Goal: Task Accomplishment & Management: Complete application form

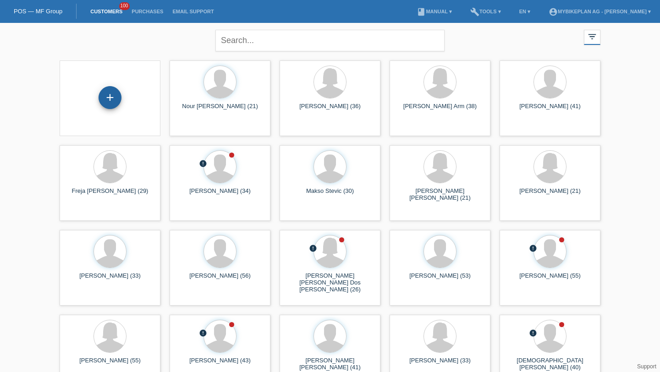
click at [114, 98] on div "+" at bounding box center [110, 98] width 22 height 16
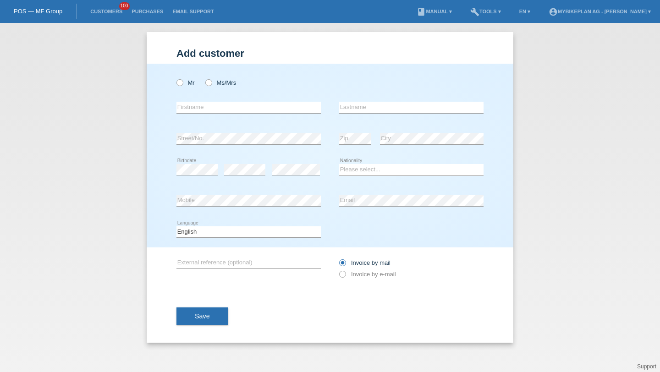
click at [216, 89] on div "Mr Ms/Mrs" at bounding box center [249, 82] width 144 height 19
click at [217, 84] on label "Ms/Mrs" at bounding box center [220, 82] width 31 height 7
click at [211, 84] on input "Ms/Mrs" at bounding box center [208, 82] width 6 height 6
radio input "true"
click at [208, 104] on input "text" at bounding box center [249, 107] width 144 height 11
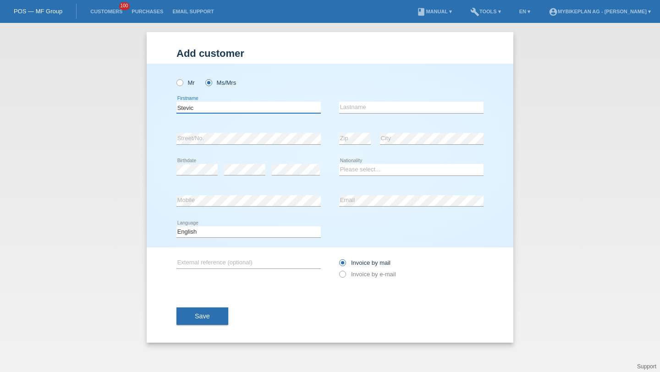
type input "Stevic"
paste input "[PERSON_NAME]"
type input "[PERSON_NAME]"
click at [191, 176] on icon at bounding box center [197, 175] width 41 height 0
click at [284, 176] on icon at bounding box center [296, 175] width 48 height 0
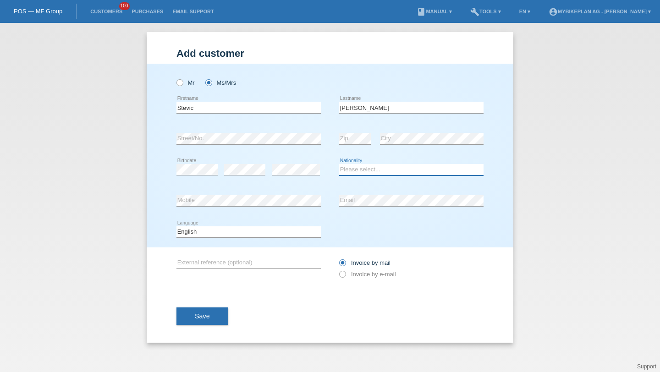
click at [365, 165] on select "Please select... Switzerland Austria Germany Liechtenstein ------------ Afghani…" at bounding box center [411, 169] width 144 height 11
select select "CH"
click at [339, 165] on select "Please select... Switzerland Austria Germany Liechtenstein ------------ Afghani…" at bounding box center [411, 169] width 144 height 11
click at [359, 208] on div "error Email" at bounding box center [411, 201] width 144 height 31
click at [240, 232] on select "Deutsch Français Italiano English" at bounding box center [249, 232] width 144 height 11
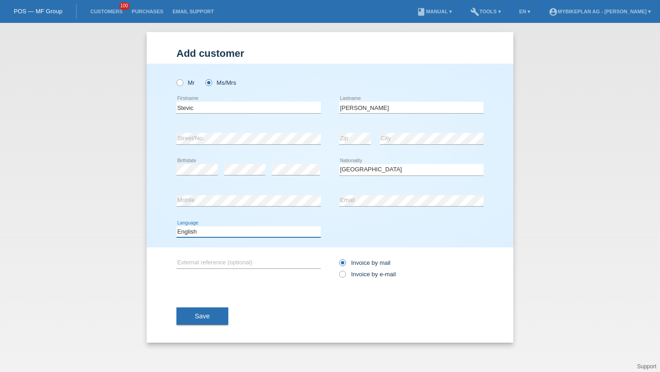
select select "de"
click at [177, 227] on select "Deutsch Français Italiano English" at bounding box center [249, 232] width 144 height 11
click at [347, 271] on div "Invoice by mail Invoice by e-mail" at bounding box center [411, 268] width 144 height 23
click at [349, 276] on label "Invoice by e-mail" at bounding box center [367, 274] width 57 height 7
click at [345, 276] on input "Invoice by e-mail" at bounding box center [342, 276] width 6 height 11
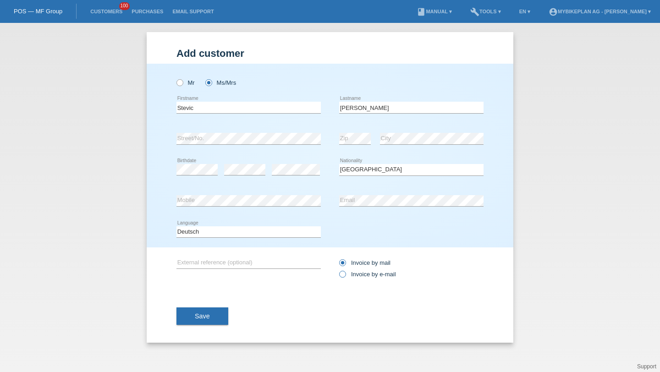
radio input "true"
click at [210, 325] on button "Save" at bounding box center [203, 316] width 52 height 17
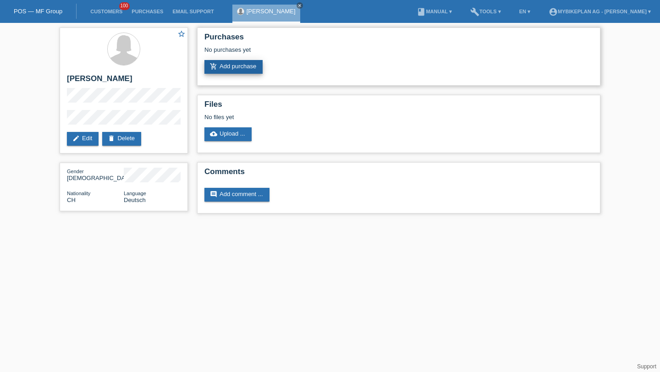
click at [247, 70] on link "add_shopping_cart Add purchase" at bounding box center [233, 67] width 58 height 14
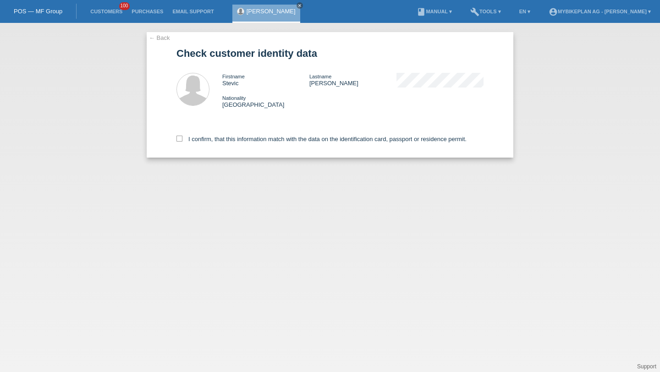
click at [221, 145] on div "I confirm, that this information match with the data on the identification card…" at bounding box center [330, 137] width 307 height 40
click at [227, 138] on label "I confirm, that this information match with the data on the identification card…" at bounding box center [322, 139] width 290 height 7
click at [182, 138] on input "I confirm, that this information match with the data on the identification card…" at bounding box center [180, 139] width 6 height 6
checkbox input "true"
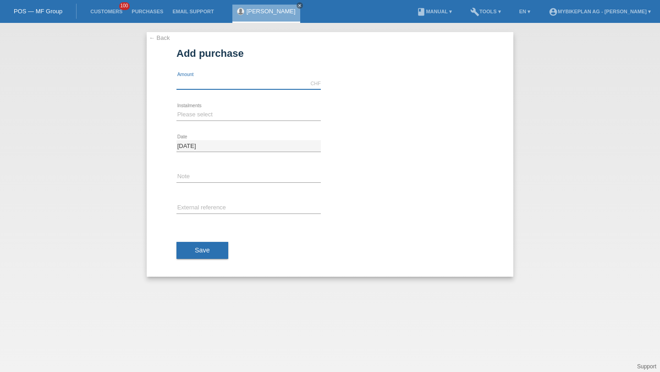
click at [232, 83] on input "text" at bounding box center [249, 83] width 144 height 11
type input "5"
type input "7"
type input "6999.00"
click at [201, 111] on select "Please select 6 instalments 12 instalments 18 instalments 24 instalments 36 ins…" at bounding box center [249, 114] width 144 height 11
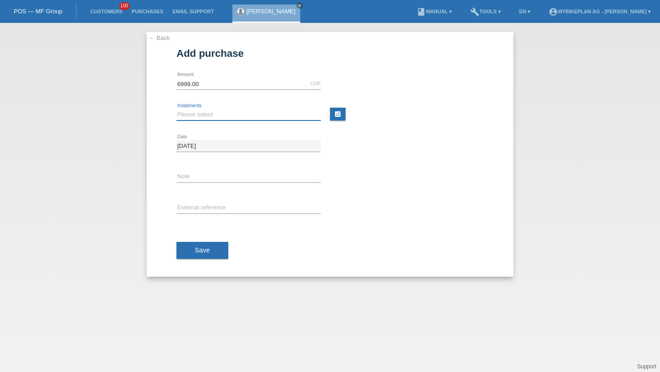
select select "487"
click at [177, 109] on select "Please select 6 instalments 12 instalments 18 instalments 24 instalments 36 ins…" at bounding box center [249, 114] width 144 height 11
click at [198, 205] on input "text" at bounding box center [249, 208] width 144 height 11
paste input "45955454310"
type input "45955454310"
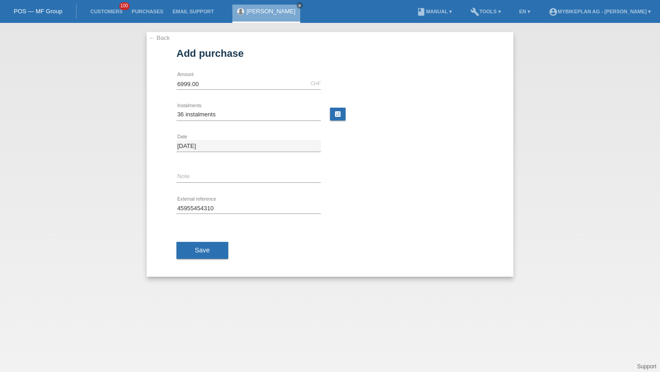
click at [197, 248] on span "Save" at bounding box center [202, 250] width 15 height 7
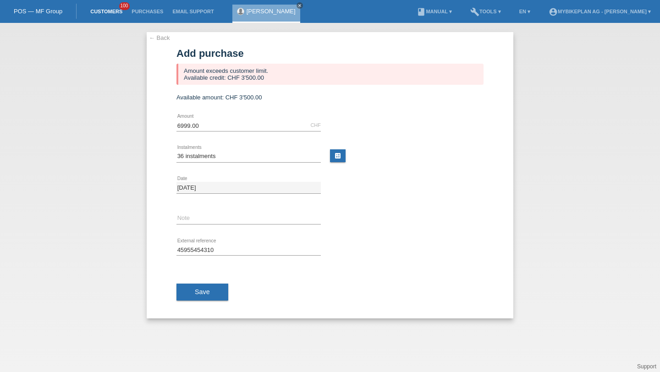
click at [119, 15] on li "Customers 100" at bounding box center [106, 11] width 41 height 23
click at [116, 13] on link "Customers" at bounding box center [106, 12] width 41 height 6
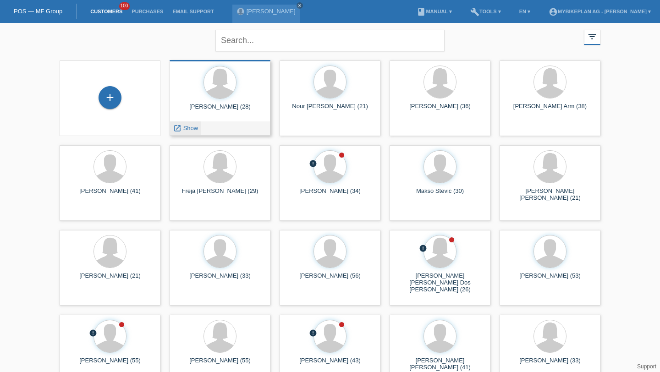
click at [195, 130] on span "Show" at bounding box center [190, 128] width 15 height 7
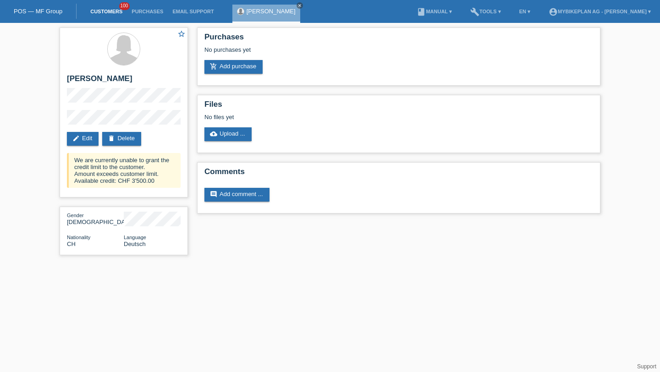
click at [113, 14] on link "Customers" at bounding box center [106, 12] width 41 height 6
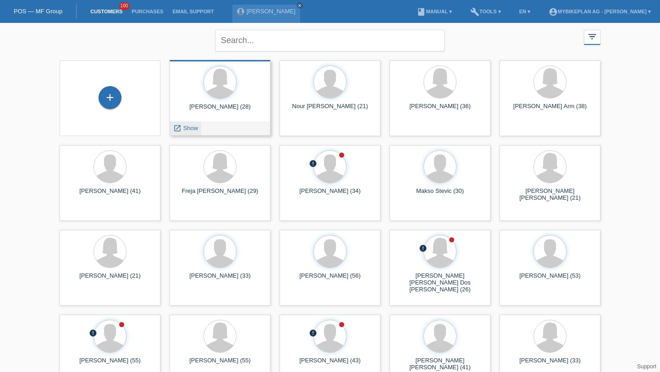
click at [190, 126] on span "Show" at bounding box center [190, 128] width 15 height 7
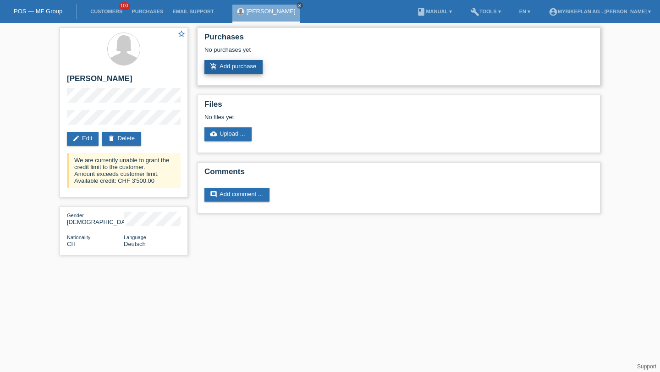
click at [254, 71] on link "add_shopping_cart Add purchase" at bounding box center [233, 67] width 58 height 14
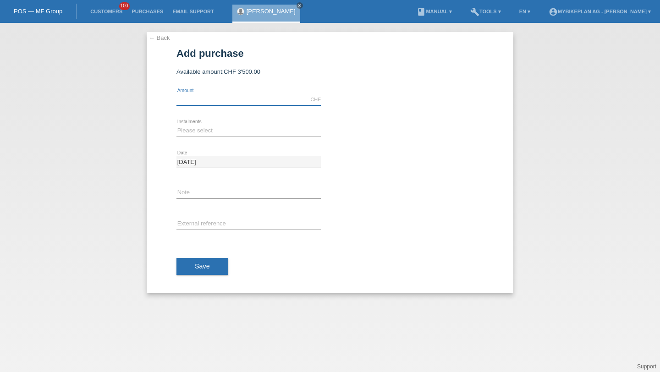
click at [241, 96] on input "text" at bounding box center [249, 99] width 144 height 11
type input "3500.00"
click at [229, 123] on div "Please select 6 instalments 12 instalments 18 instalments 24 instalments 36 ins…" at bounding box center [249, 131] width 144 height 31
click at [224, 133] on select "Please select 6 instalments 12 instalments 18 instalments 24 instalments 36 ins…" at bounding box center [249, 130] width 144 height 11
select select "487"
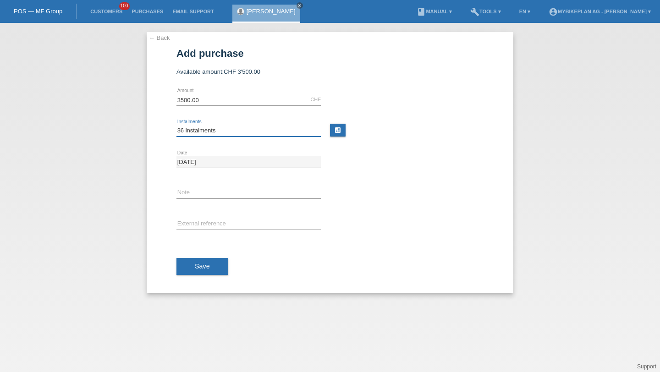
click at [177, 126] on select "Please select 6 instalments 12 instalments 18 instalments 24 instalments 36 ins…" at bounding box center [249, 130] width 144 height 11
click at [200, 260] on button "Save" at bounding box center [203, 266] width 52 height 17
